Goal: Information Seeking & Learning: Learn about a topic

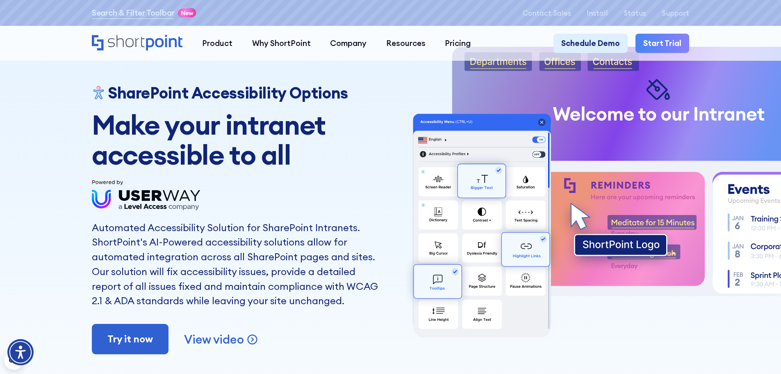
click at [124, 43] on icon "Home" at bounding box center [137, 43] width 91 height 16
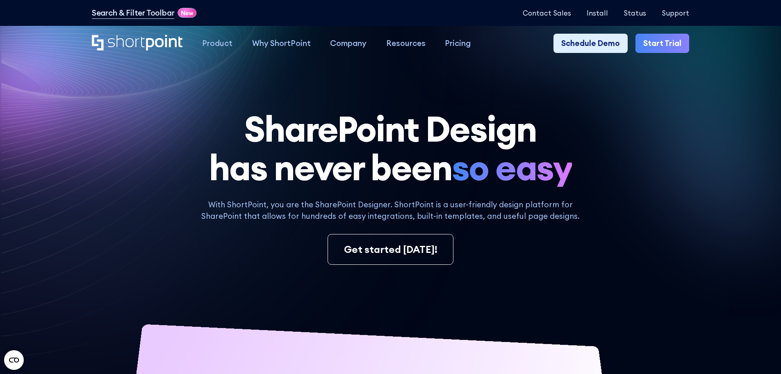
click at [134, 227] on div "With ShortPoint, you are the SharePoint Designer. ShortPoint is a user-friendly…" at bounding box center [390, 231] width 597 height 66
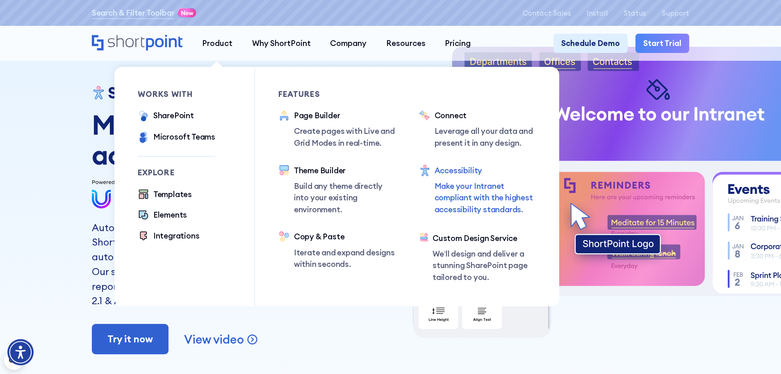
click at [486, 189] on p "Make your Intranet compliant with the highest accessibility standards." at bounding box center [486, 197] width 102 height 35
